Goal: Transaction & Acquisition: Purchase product/service

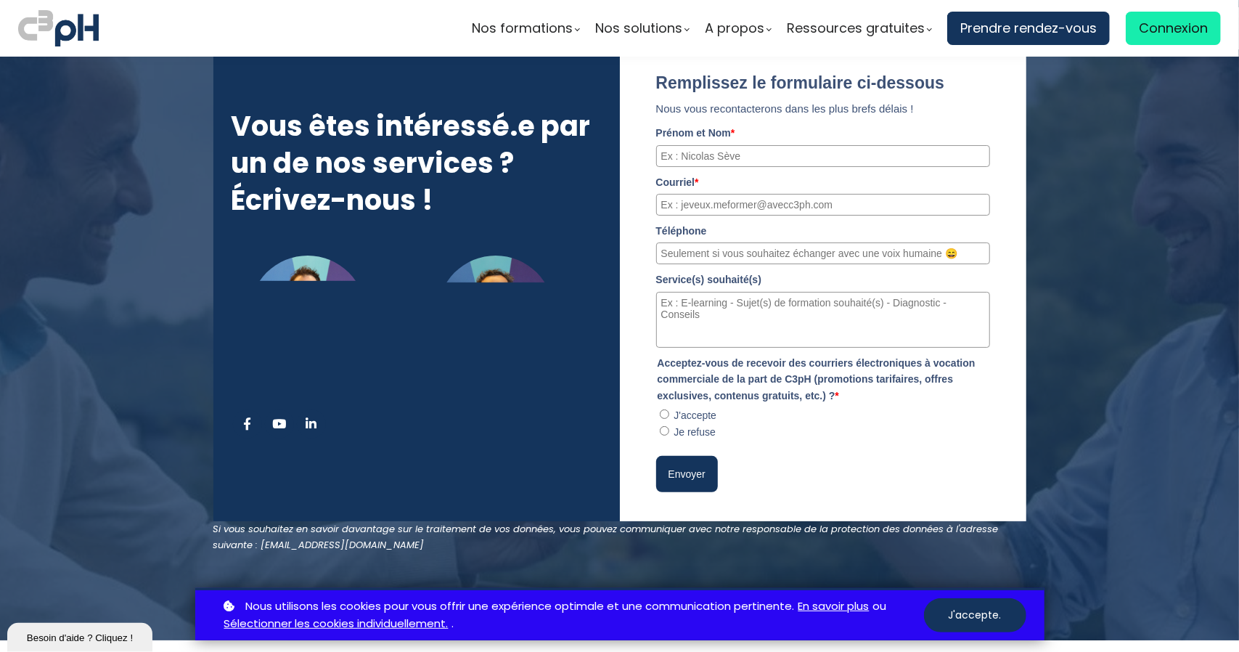
scroll to position [7476, 0]
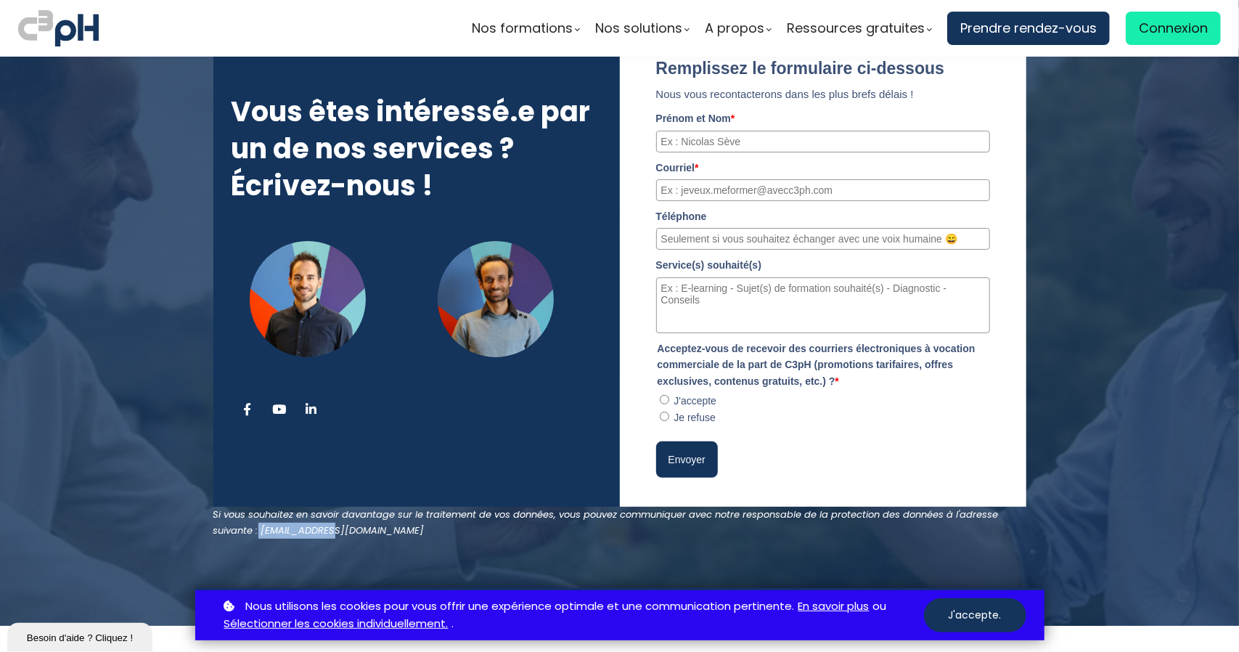
drag, startPoint x: 334, startPoint y: 435, endPoint x: 254, endPoint y: 435, distance: 79.8
click at [254, 507] on div "Si vous souhaitez en savoir davantage sur le traitement de vos données, vous po…" at bounding box center [619, 523] width 813 height 32
copy em "[EMAIL_ADDRESS][DOMAIN_NAME]"
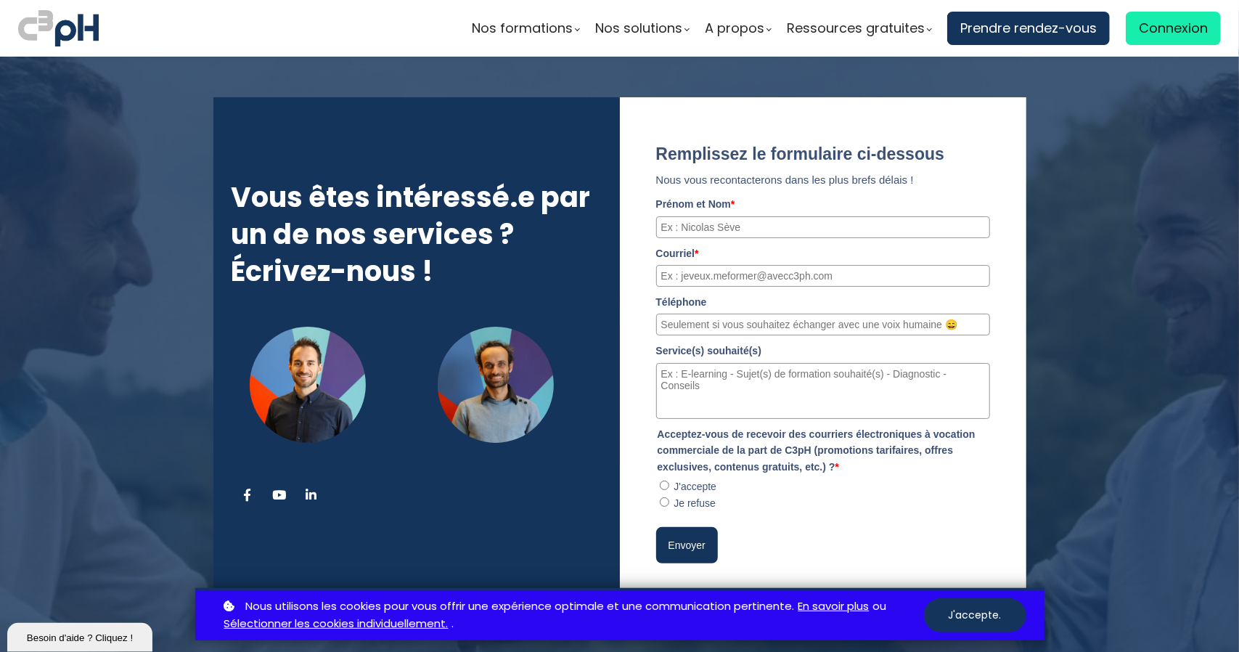
scroll to position [7331, 0]
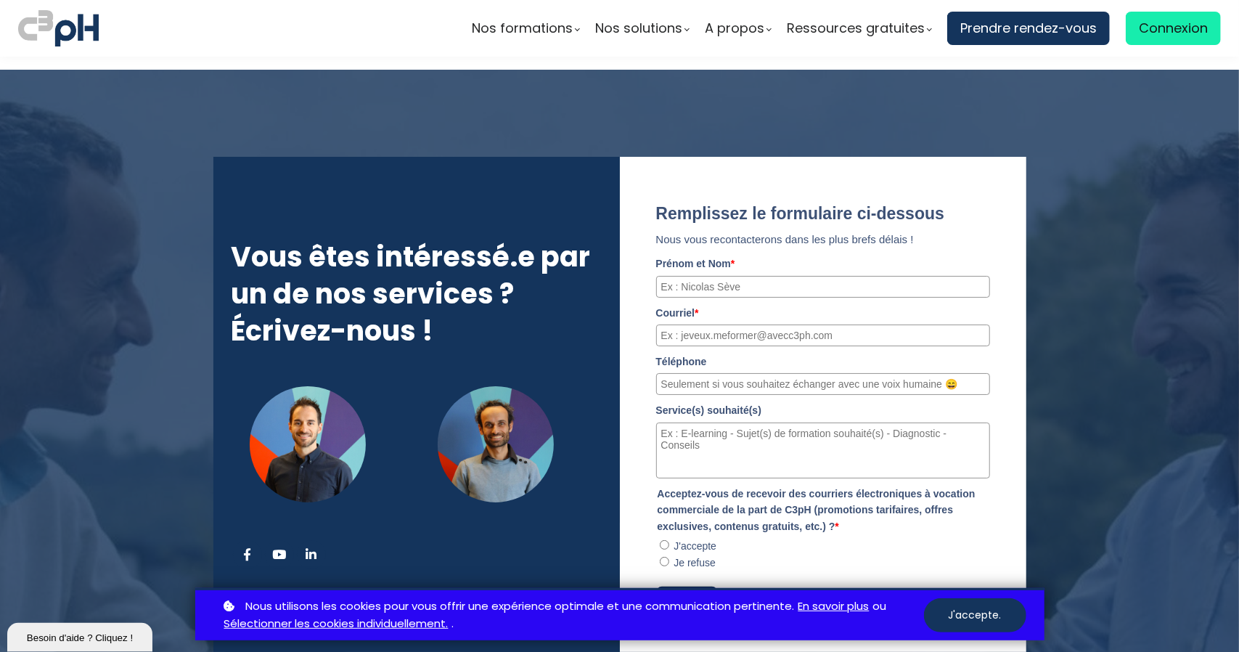
click at [515, 386] on div at bounding box center [496, 444] width 117 height 117
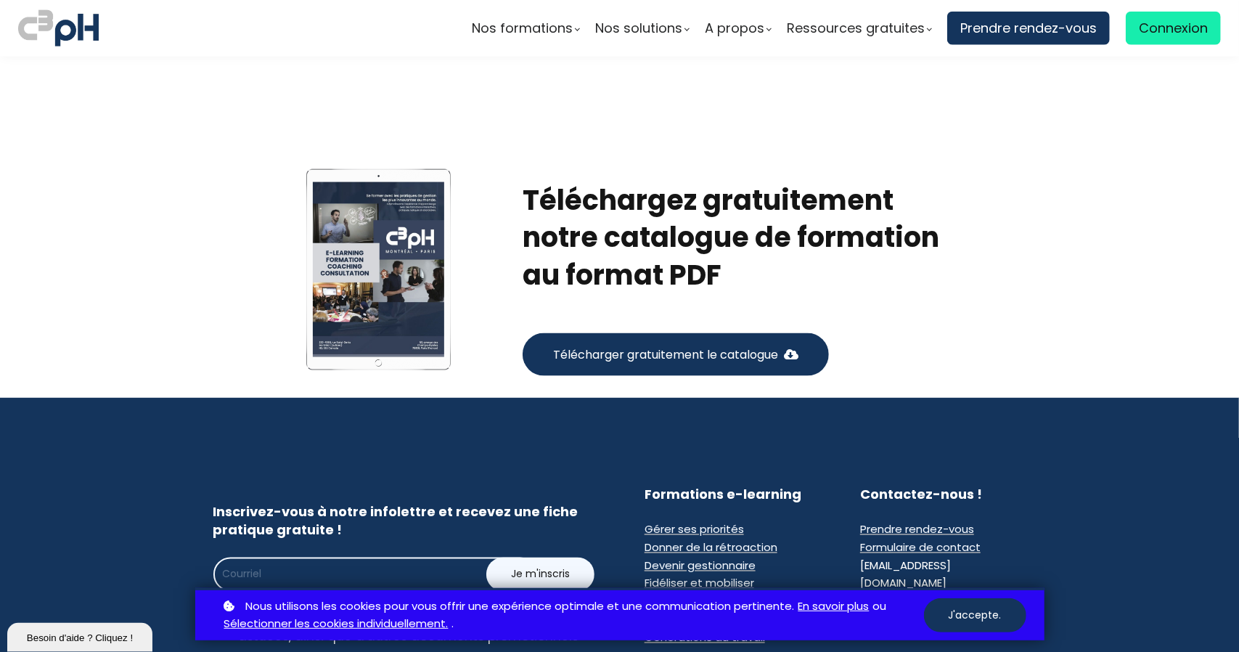
scroll to position [9073, 0]
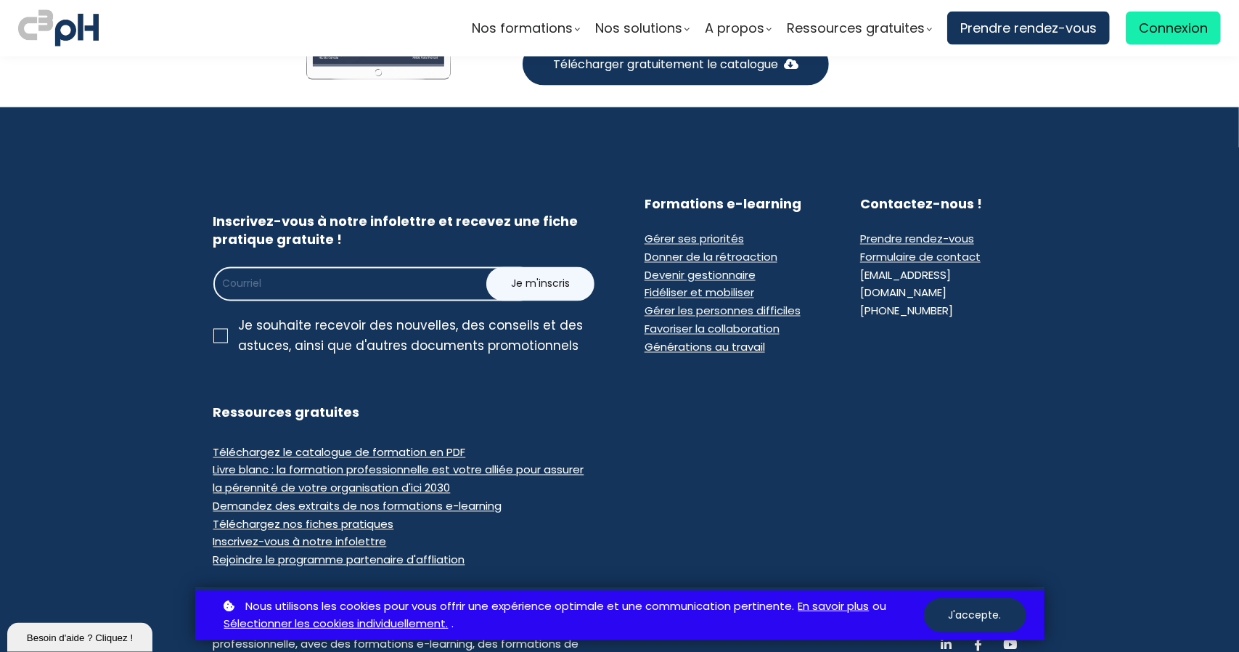
drag, startPoint x: 942, startPoint y: 197, endPoint x: 857, endPoint y: 201, distance: 85.0
click at [860, 303] on div "[PHONE_NUMBER]" at bounding box center [906, 312] width 93 height 18
copy div "[PHONE_NUMBER]"
click at [836, 385] on div at bounding box center [835, 477] width 418 height 184
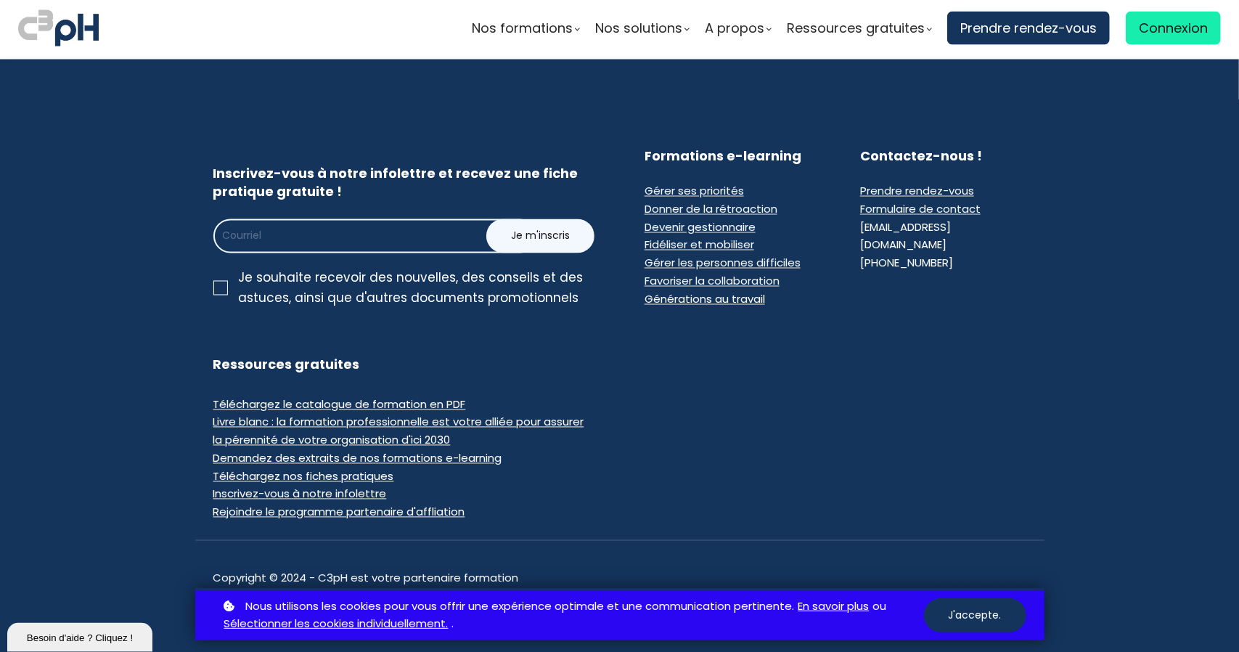
scroll to position [9122, 0]
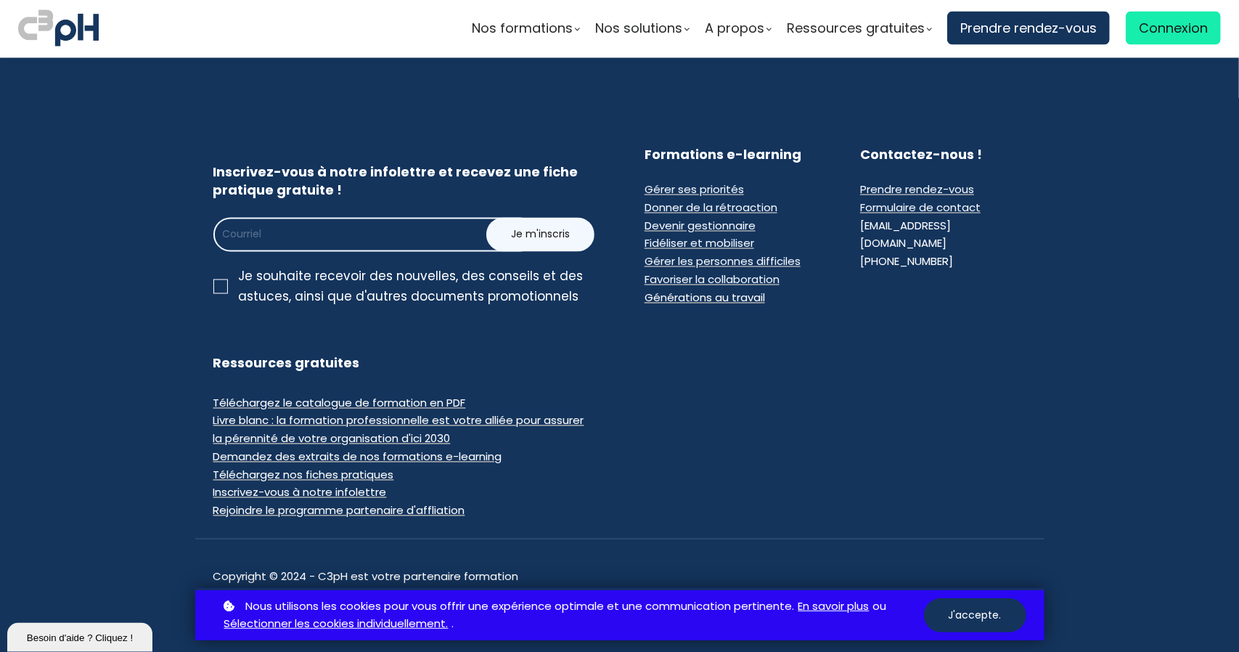
click at [980, 610] on button "J'accepte." at bounding box center [975, 615] width 102 height 34
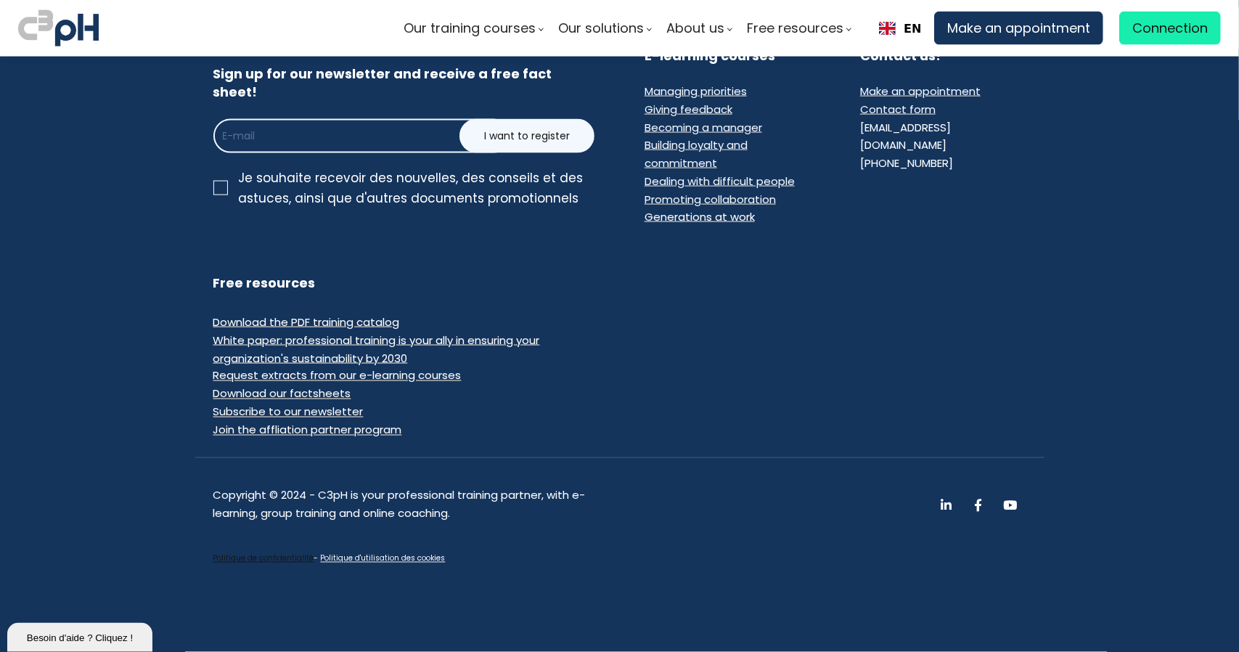
scroll to position [8817, 0]
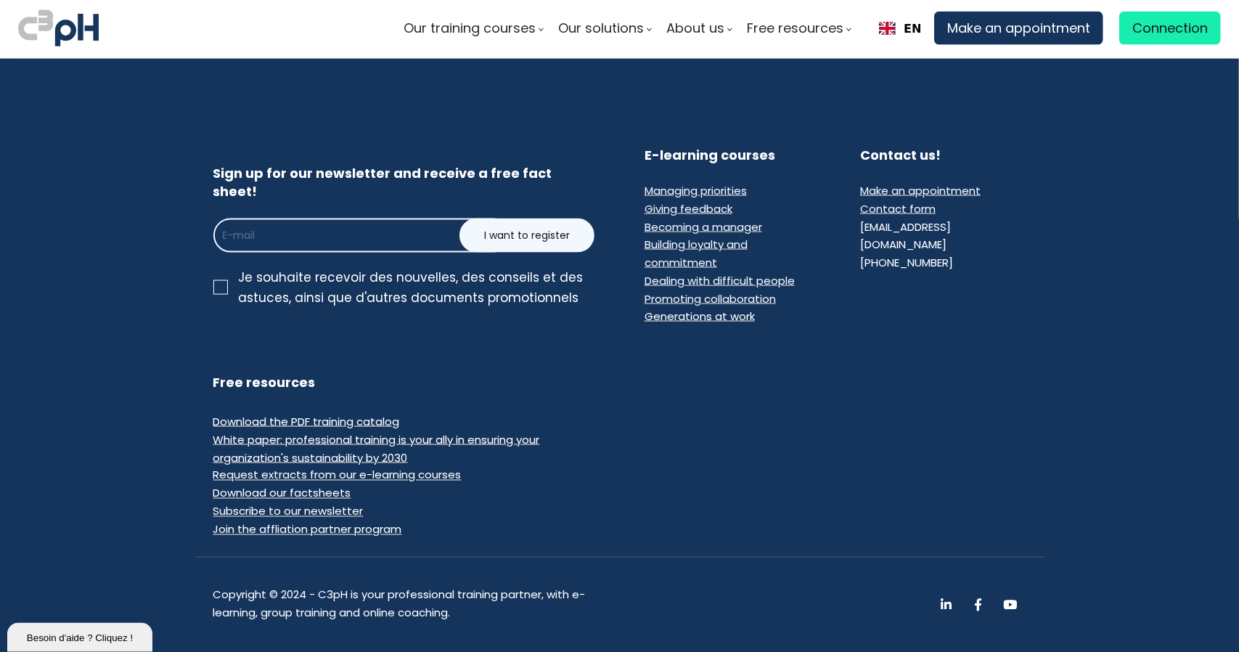
drag, startPoint x: 1190, startPoint y: 433, endPoint x: 1181, endPoint y: 425, distance: 12.4
click at [1189, 433] on section "Sign up for our newsletter and receive a free fact sheet! I want to register Co…" at bounding box center [619, 405] width 1239 height 692
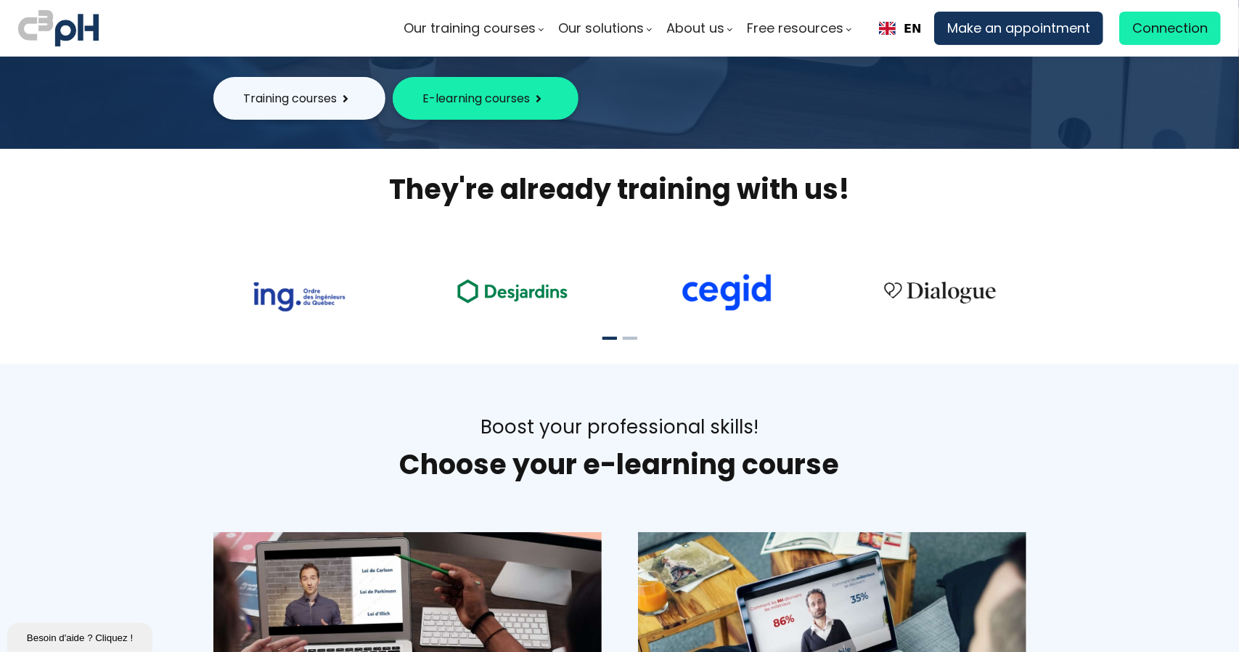
scroll to position [0, 0]
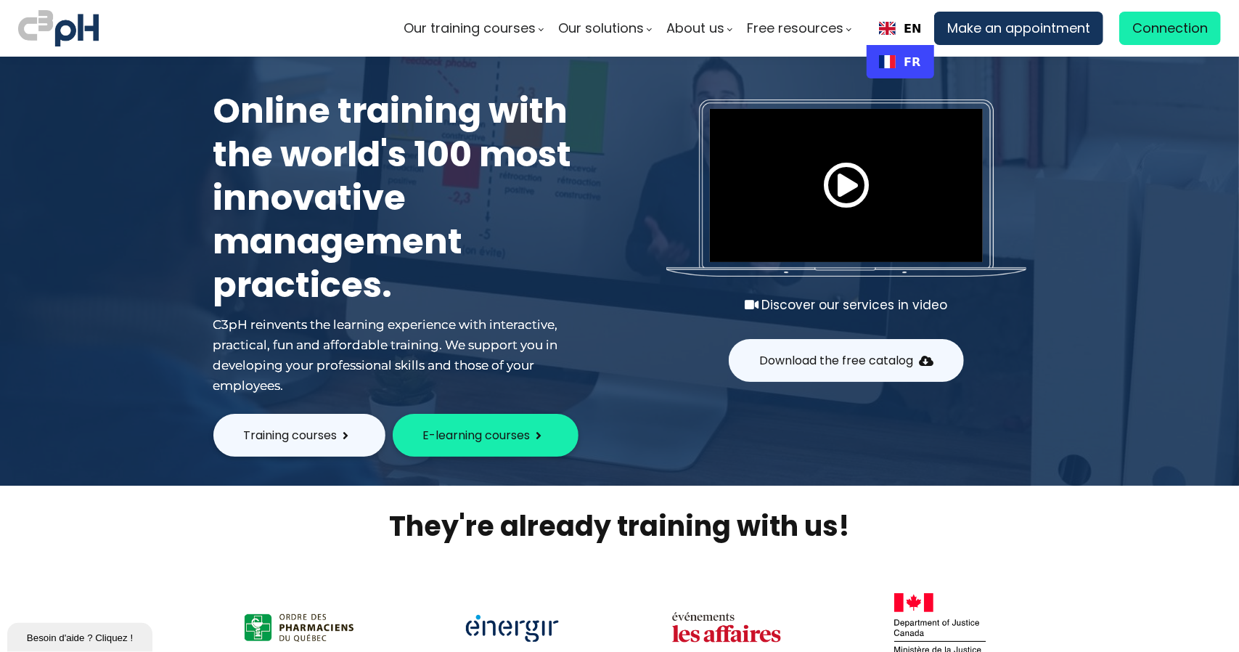
click at [897, 72] on div "FR" at bounding box center [901, 61] width 68 height 33
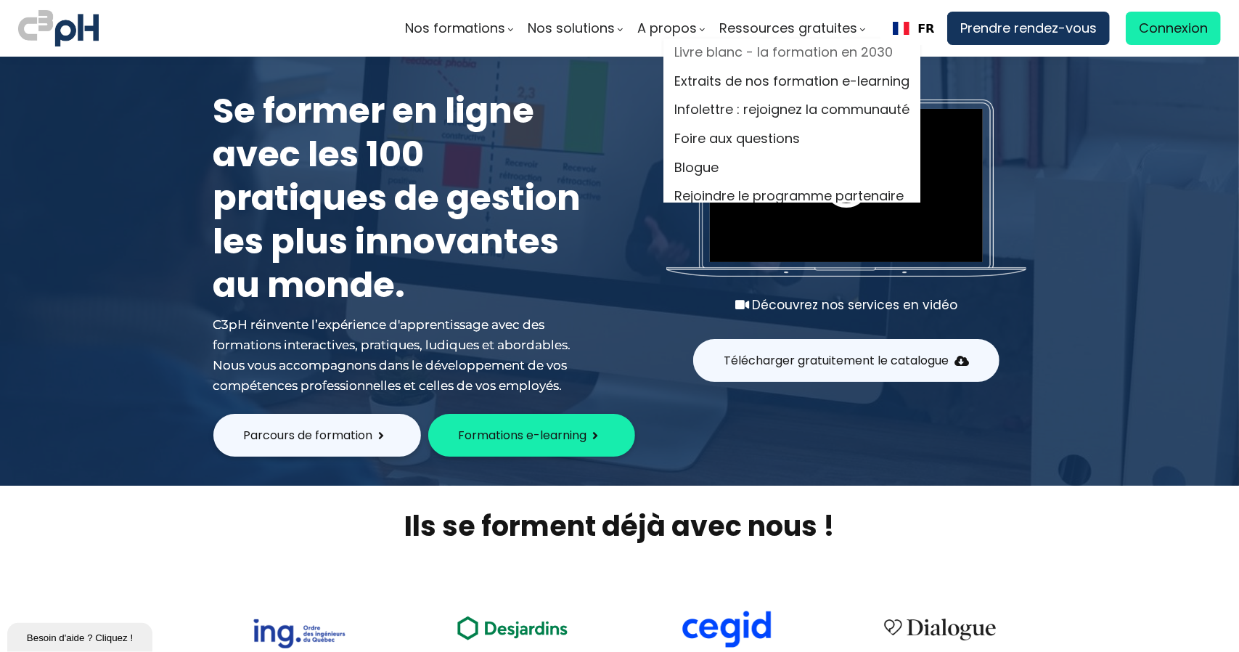
scroll to position [23, 0]
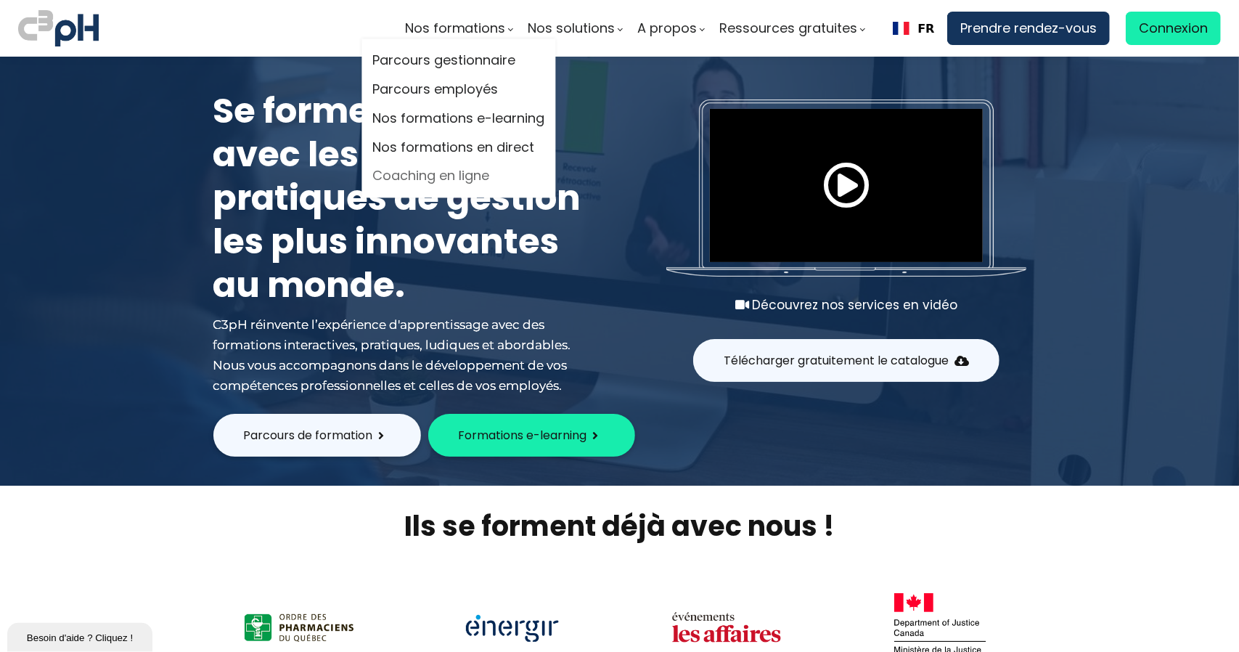
click at [437, 182] on link "Coaching en ligne" at bounding box center [458, 176] width 172 height 22
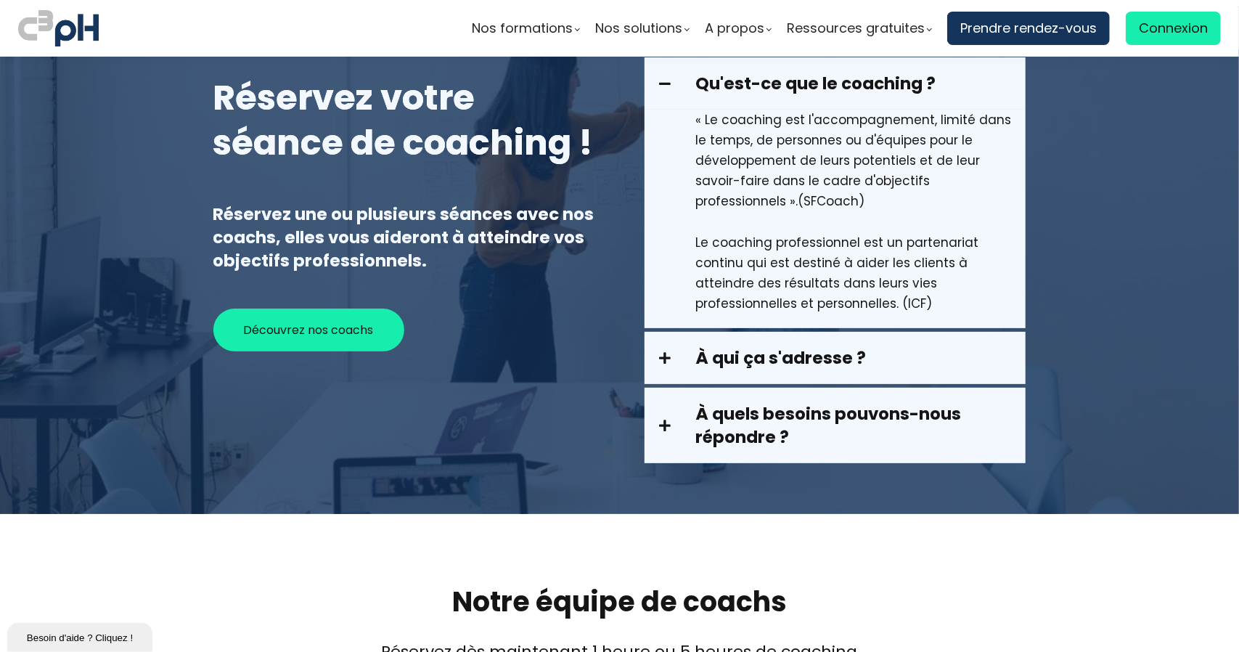
scroll to position [73, 0]
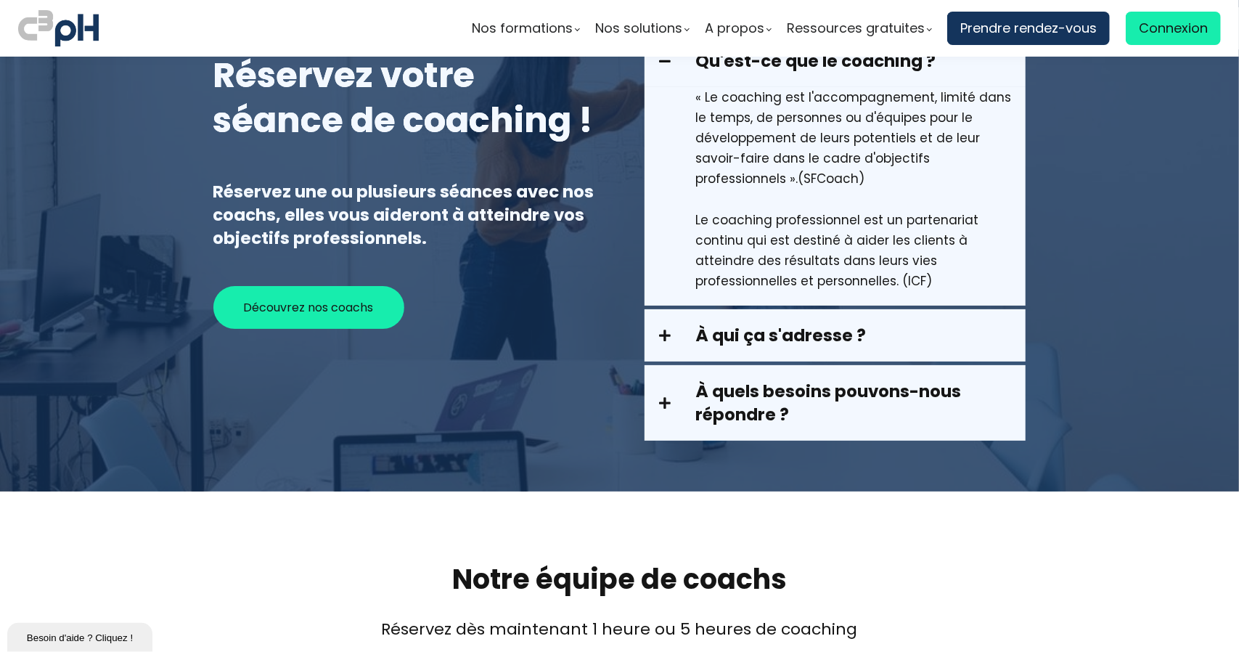
click at [666, 337] on span at bounding box center [677, 335] width 36 height 13
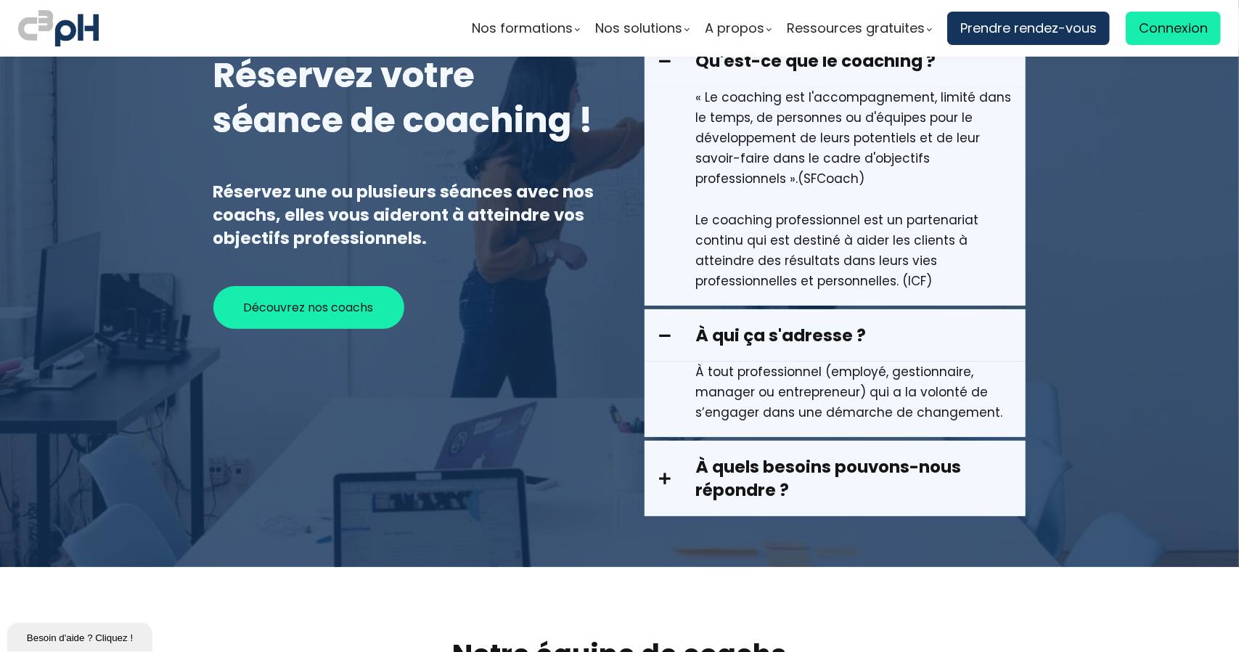
scroll to position [218, 0]
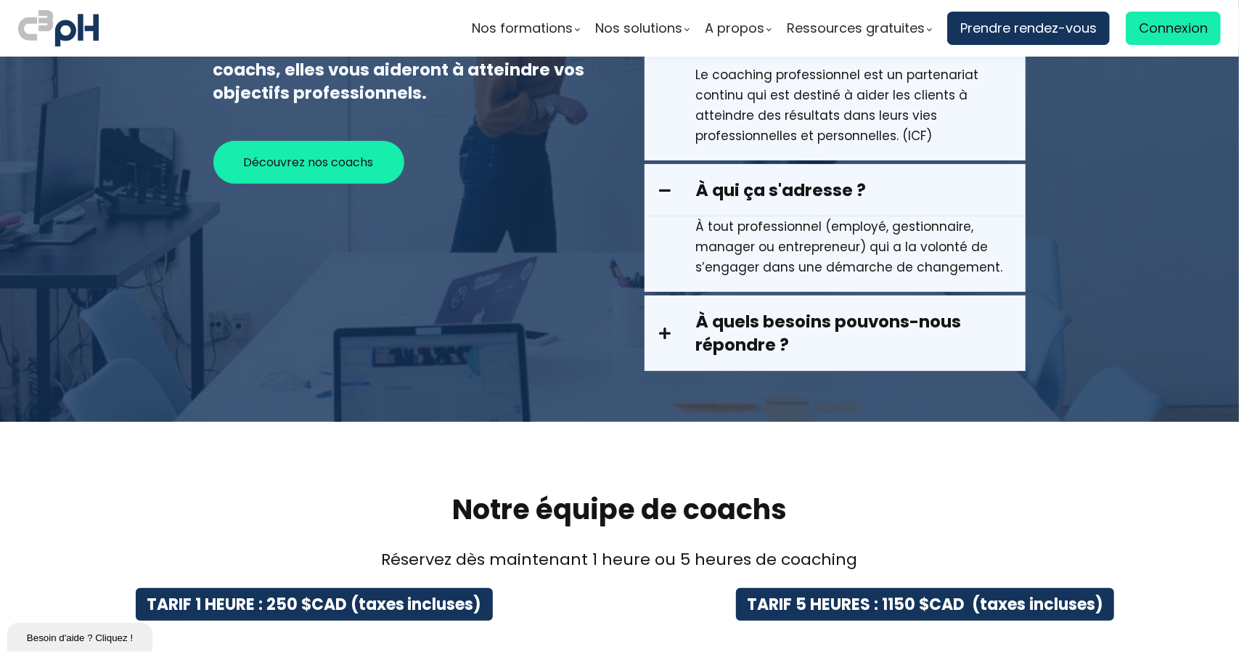
click at [664, 330] on span at bounding box center [677, 333] width 36 height 13
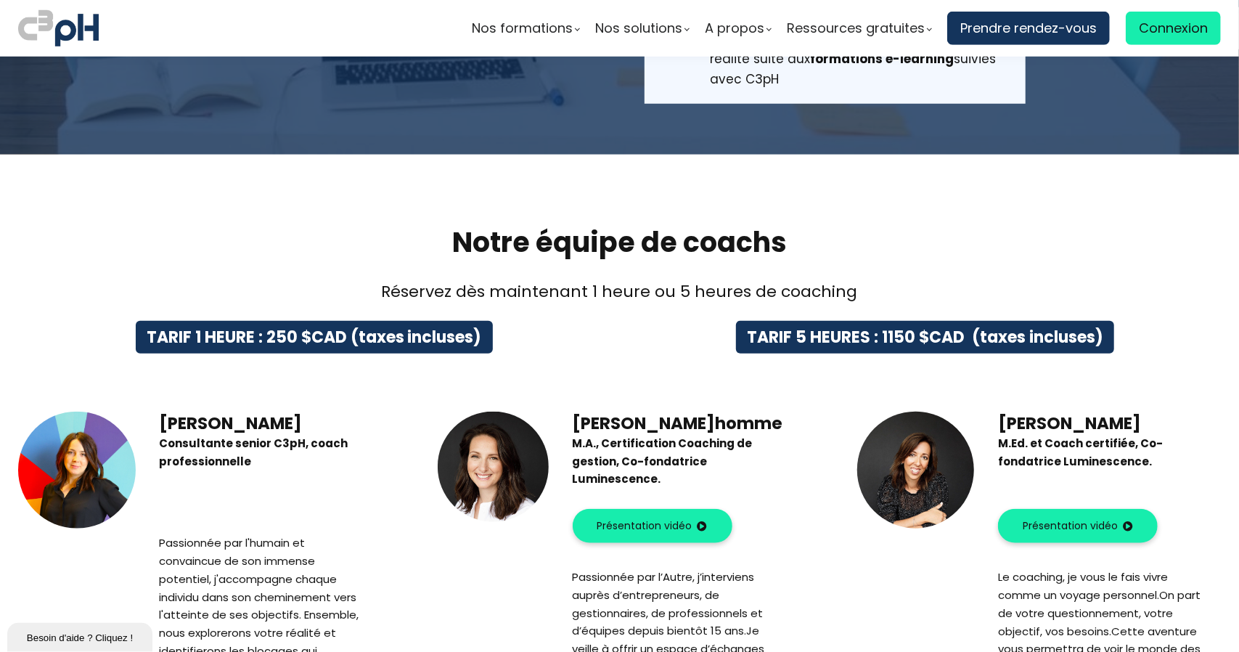
scroll to position [1016, 0]
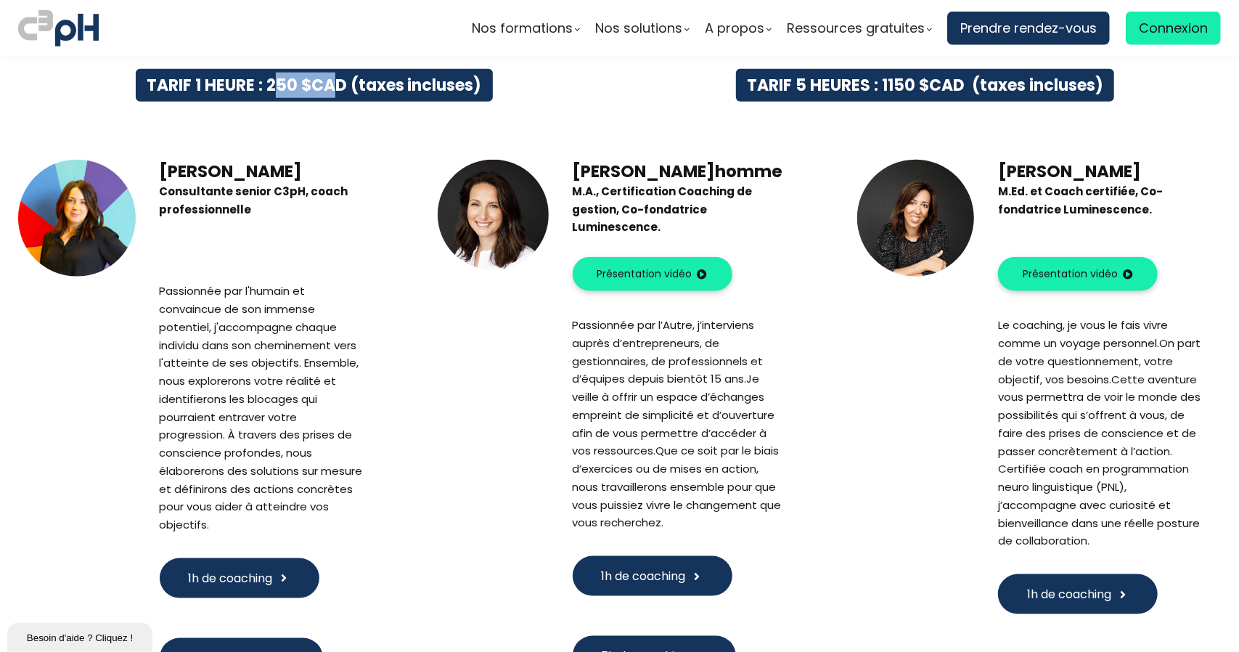
drag, startPoint x: 277, startPoint y: 81, endPoint x: 335, endPoint y: 85, distance: 58.9
click at [335, 85] on strong "TARIF 1 HEURE : 250 $CAD (taxes incluses)" at bounding box center [314, 85] width 335 height 23
click at [511, 86] on div "TARIF 1 HEURE : 250 $CAD (taxes incluses)" at bounding box center [313, 85] width 555 height 33
click at [881, 360] on div at bounding box center [916, 427] width 118 height 534
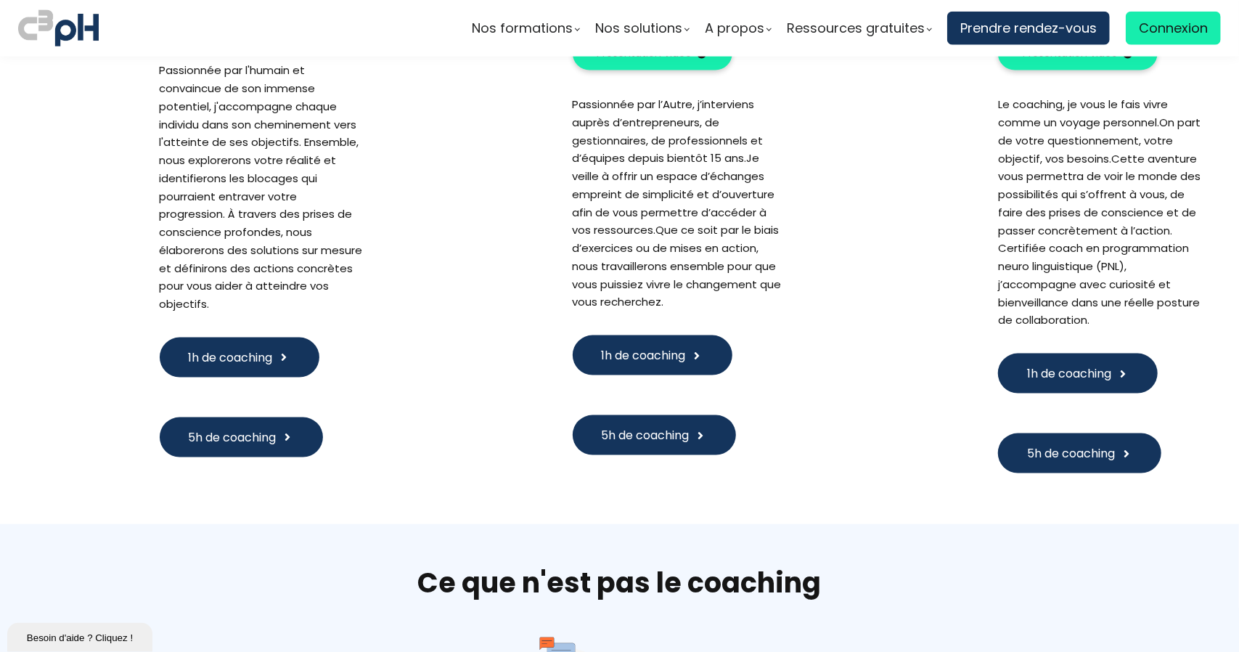
scroll to position [1089, 0]
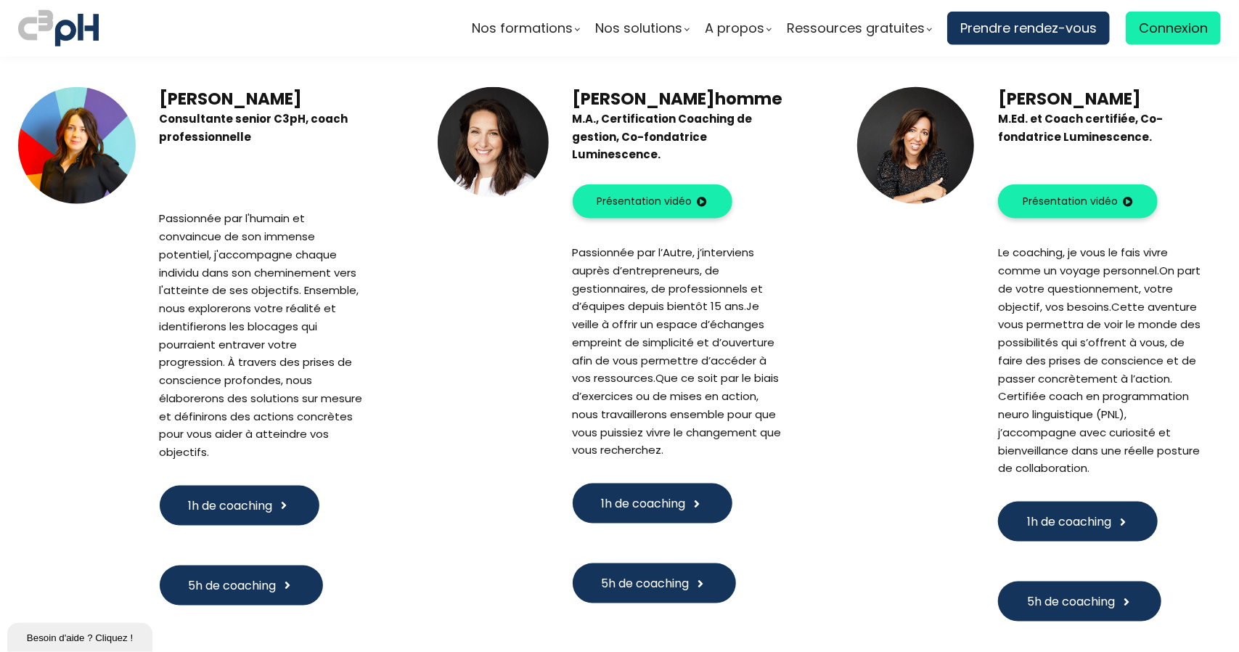
click at [1039, 200] on span "Présentation vidéo" at bounding box center [1070, 201] width 95 height 15
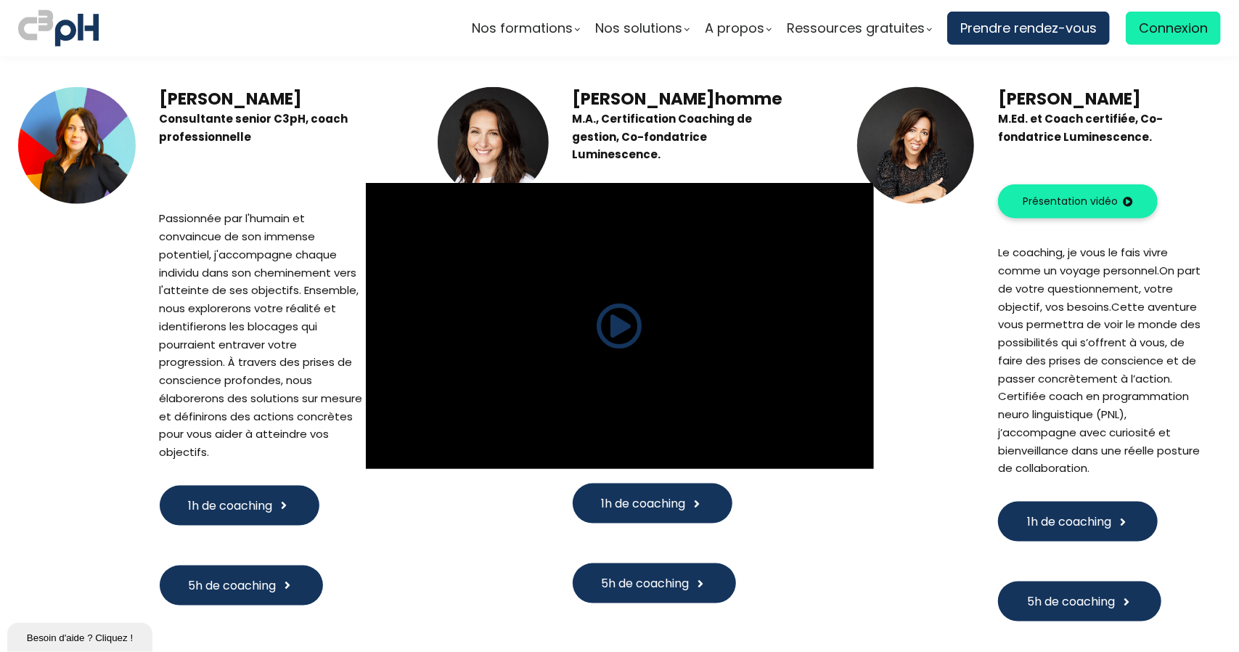
click at [619, 325] on span at bounding box center [620, 326] width 46 height 46
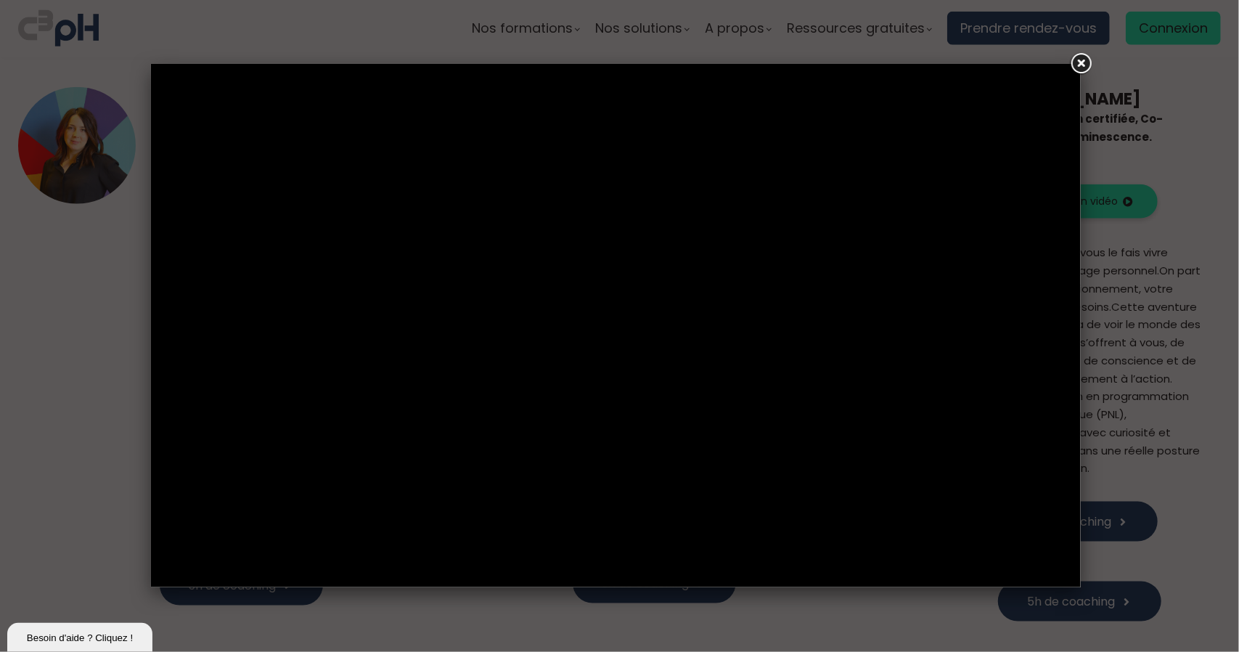
click at [1084, 62] on link at bounding box center [1081, 64] width 26 height 26
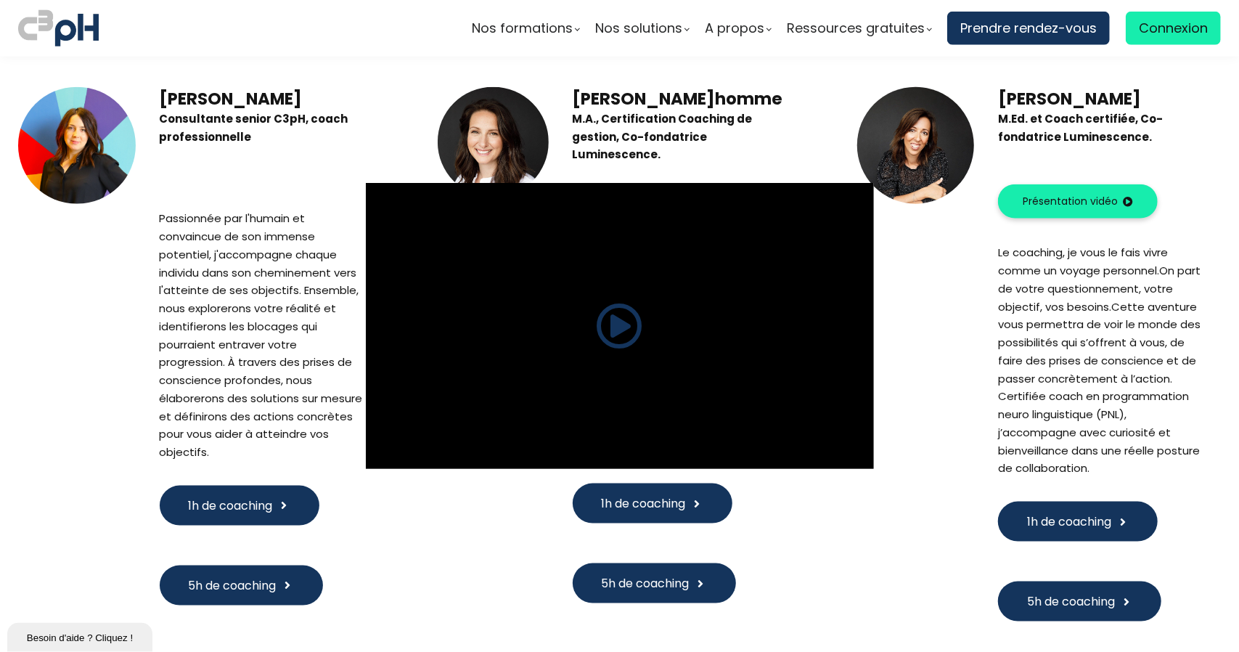
click at [871, 195] on span at bounding box center [864, 193] width 19 height 20
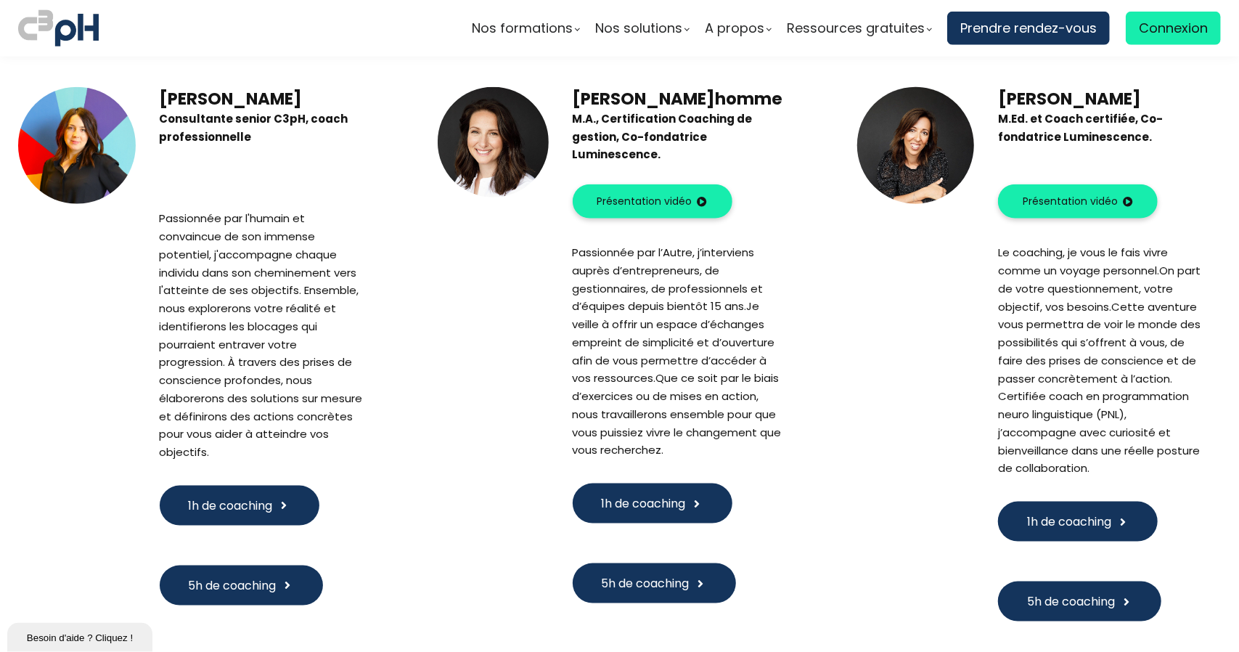
click at [485, 158] on div at bounding box center [493, 142] width 111 height 111
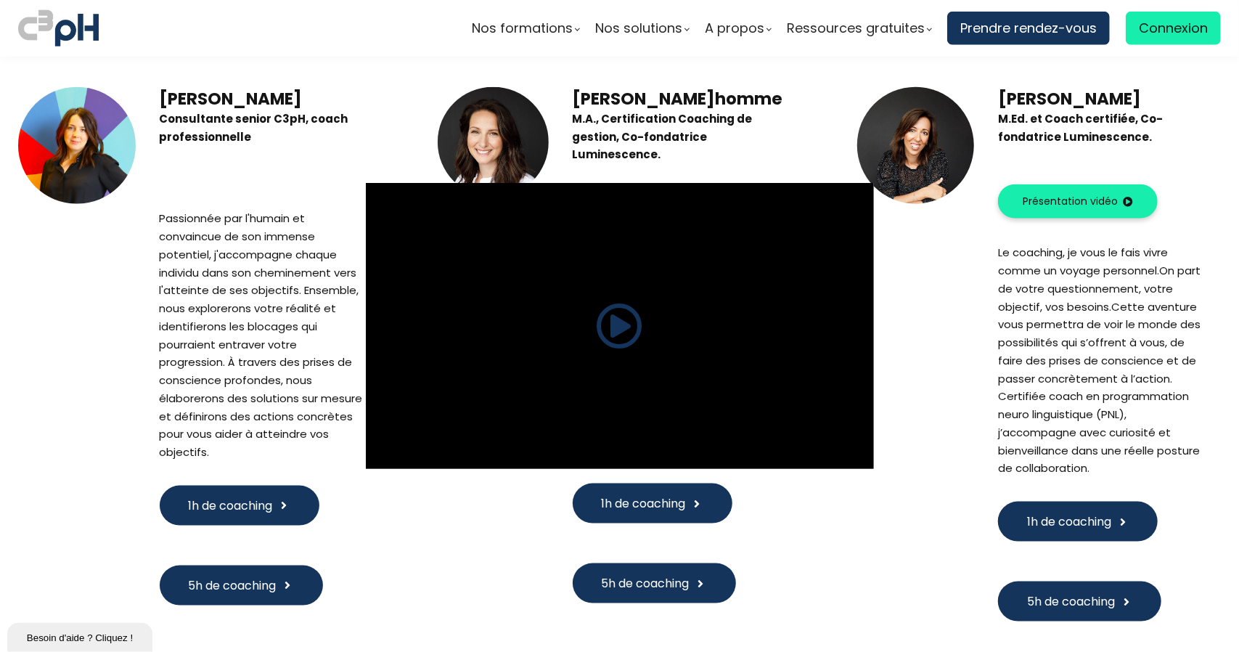
click at [608, 323] on span at bounding box center [620, 326] width 46 height 46
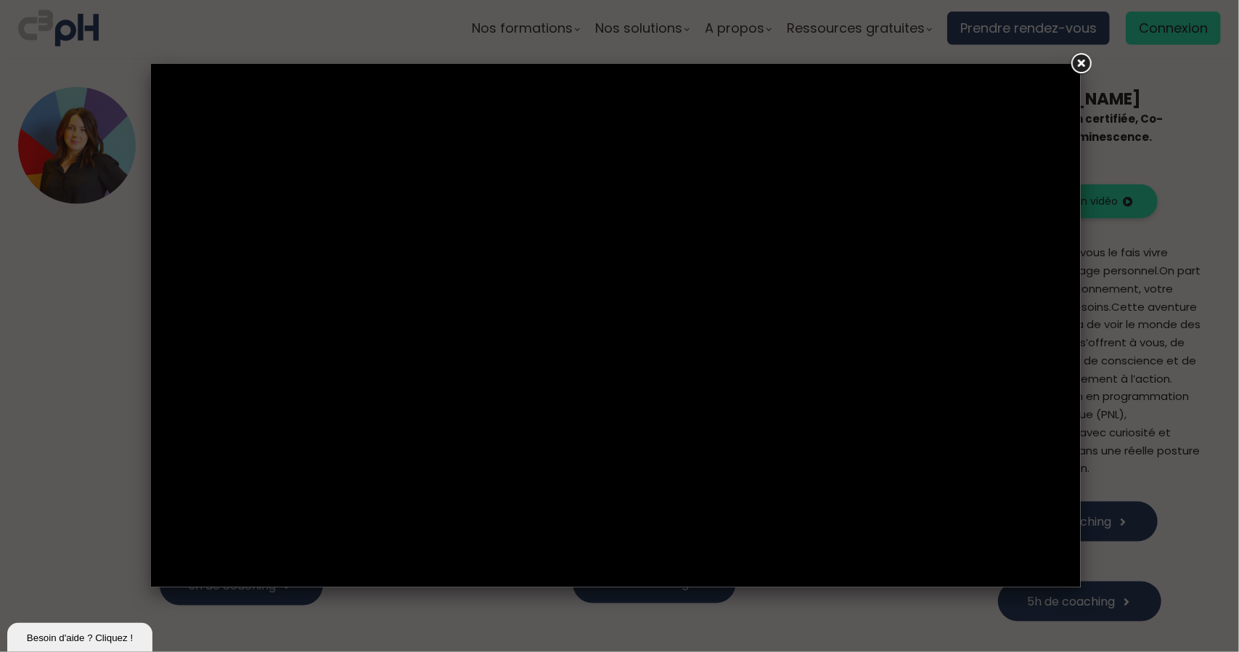
click at [1088, 62] on link at bounding box center [1081, 64] width 26 height 26
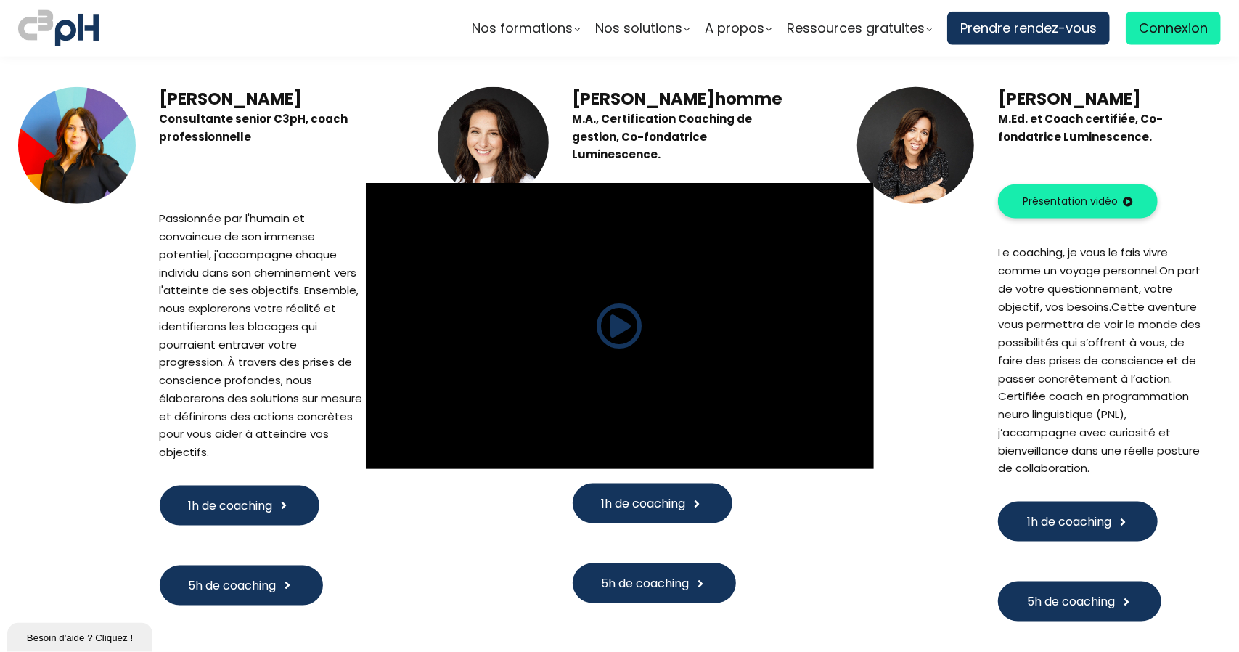
click at [81, 123] on div at bounding box center [77, 146] width 118 height 118
click at [73, 126] on div at bounding box center [77, 146] width 118 height 118
click at [73, 156] on div at bounding box center [77, 146] width 118 height 118
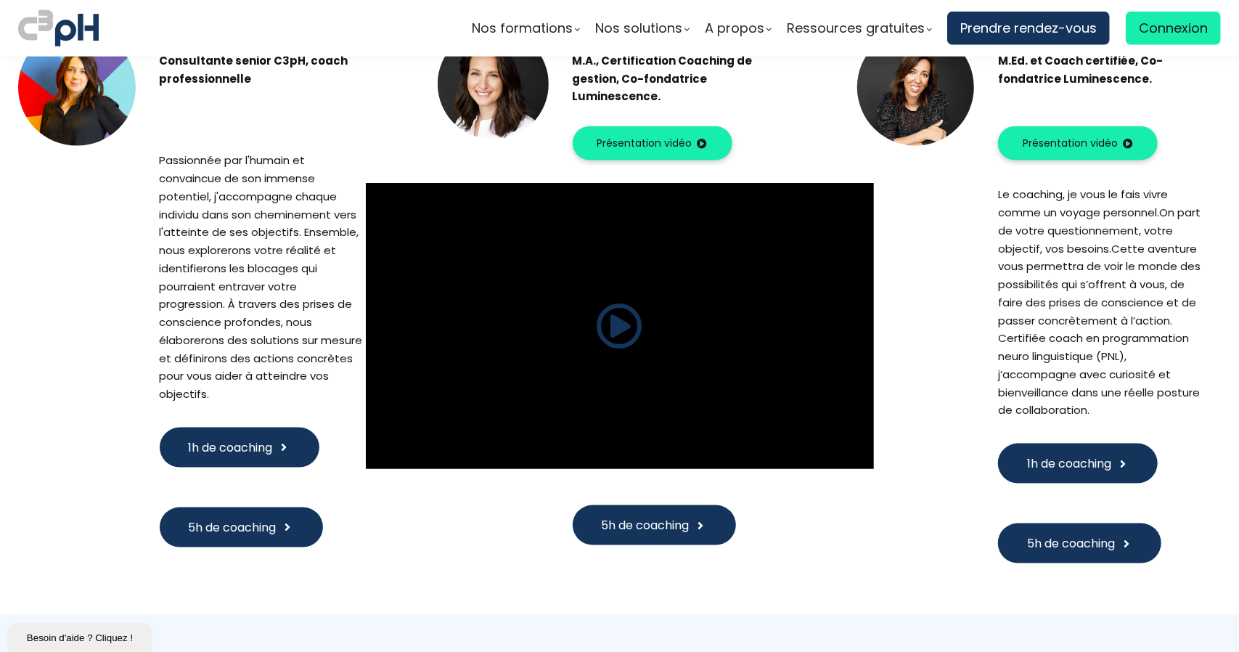
scroll to position [1234, 0]
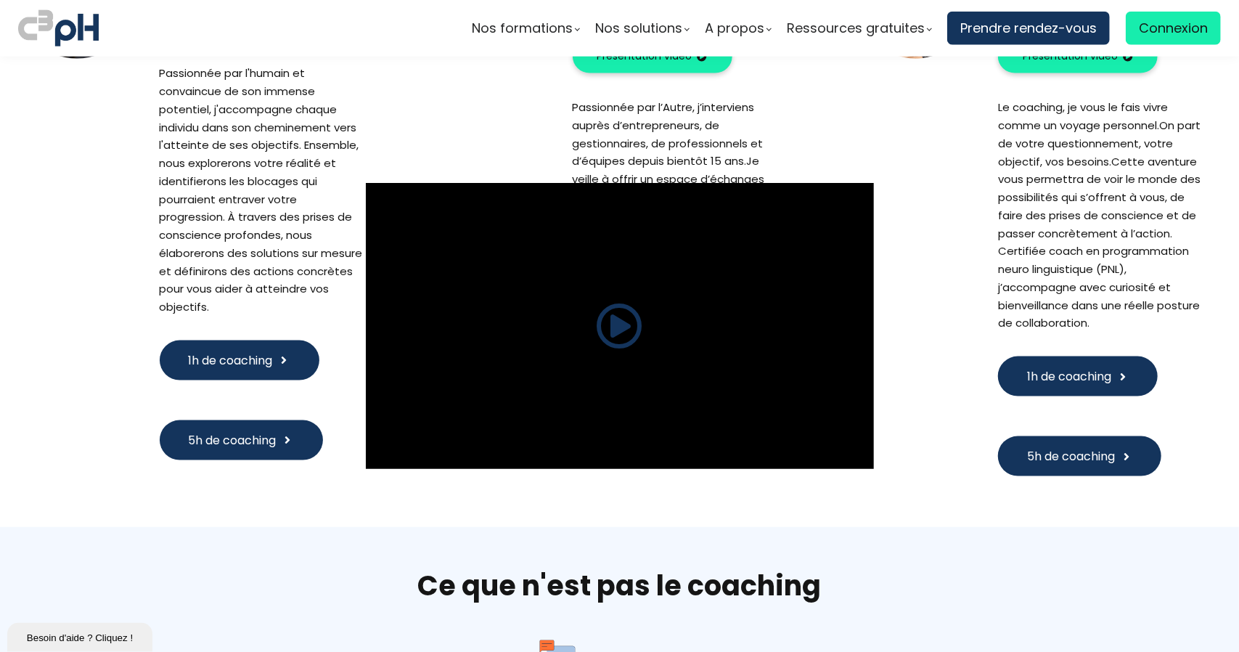
click at [223, 351] on span "1h de coaching" at bounding box center [231, 360] width 84 height 18
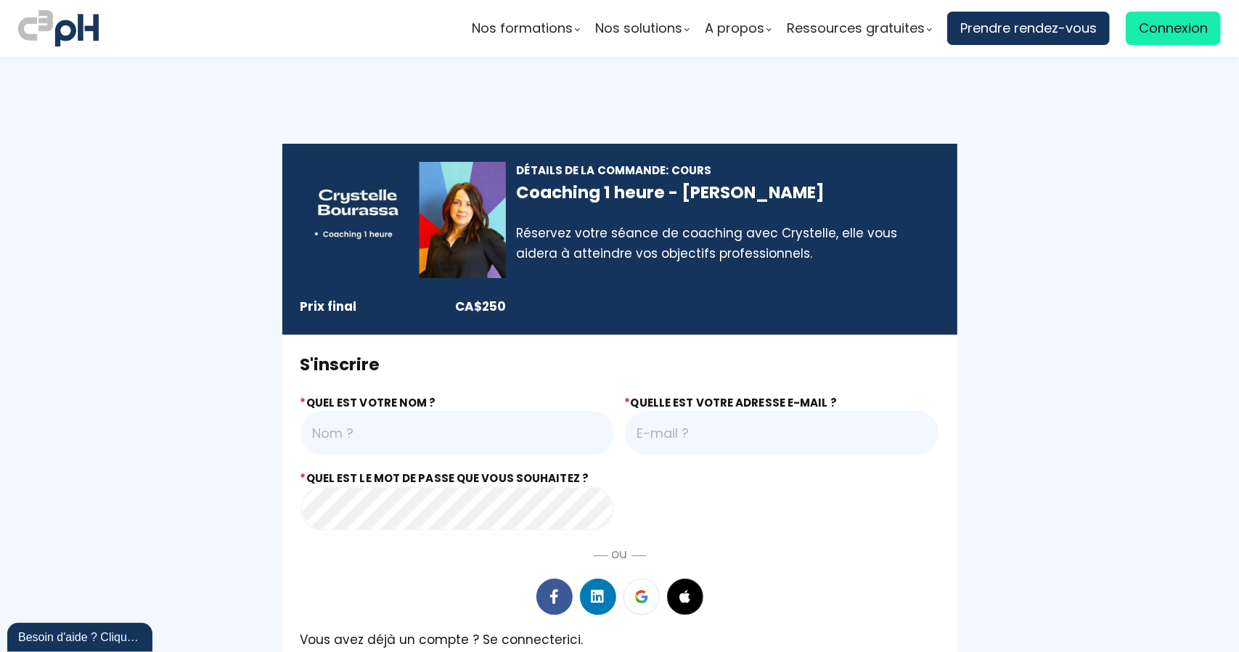
type input "[PERSON_NAME][EMAIL_ADDRESS][PERSON_NAME][DOMAIN_NAME]"
